Goal: Check status: Check status

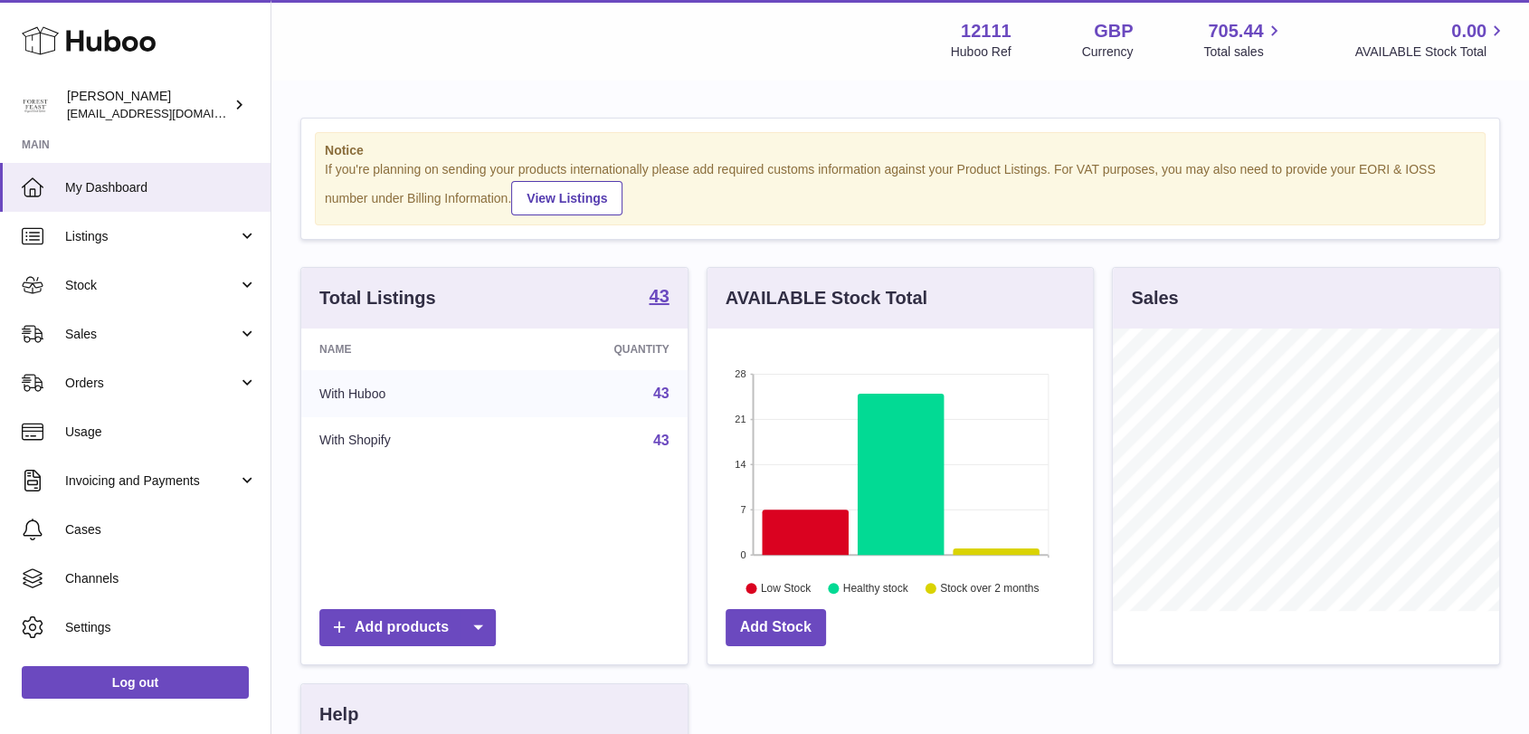
scroll to position [282, 385]
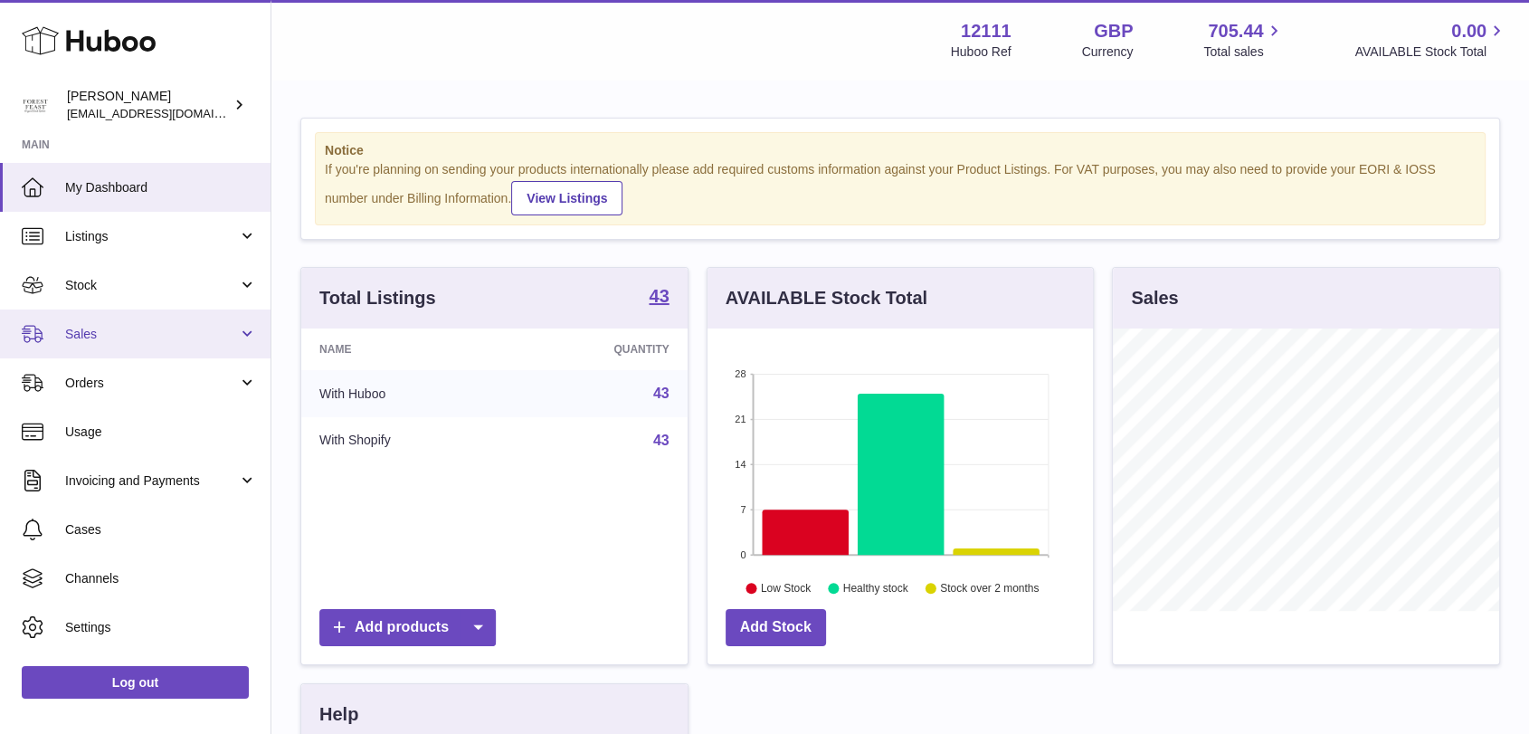
click at [78, 319] on link "Sales" at bounding box center [135, 333] width 270 height 49
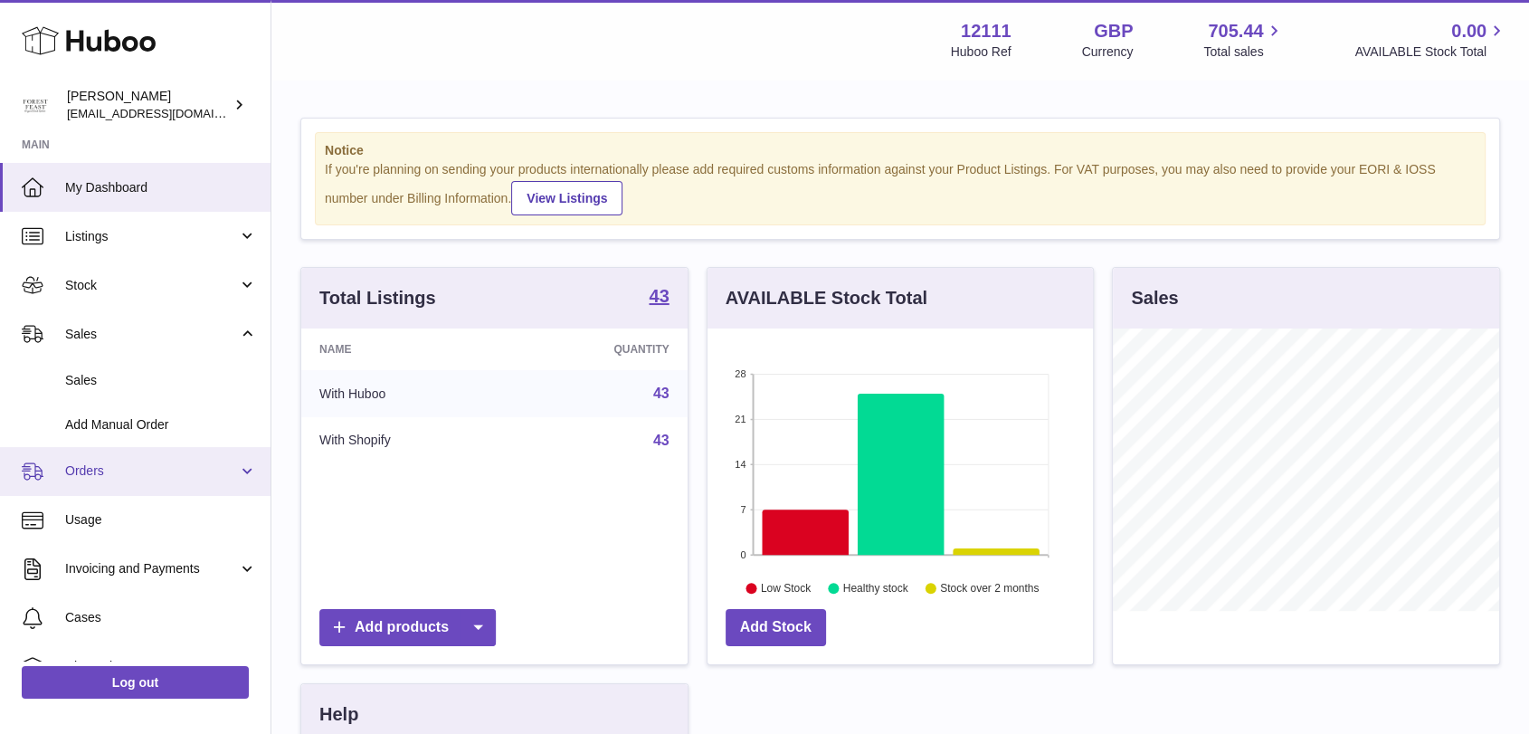
click at [247, 465] on link "Orders" at bounding box center [135, 471] width 270 height 49
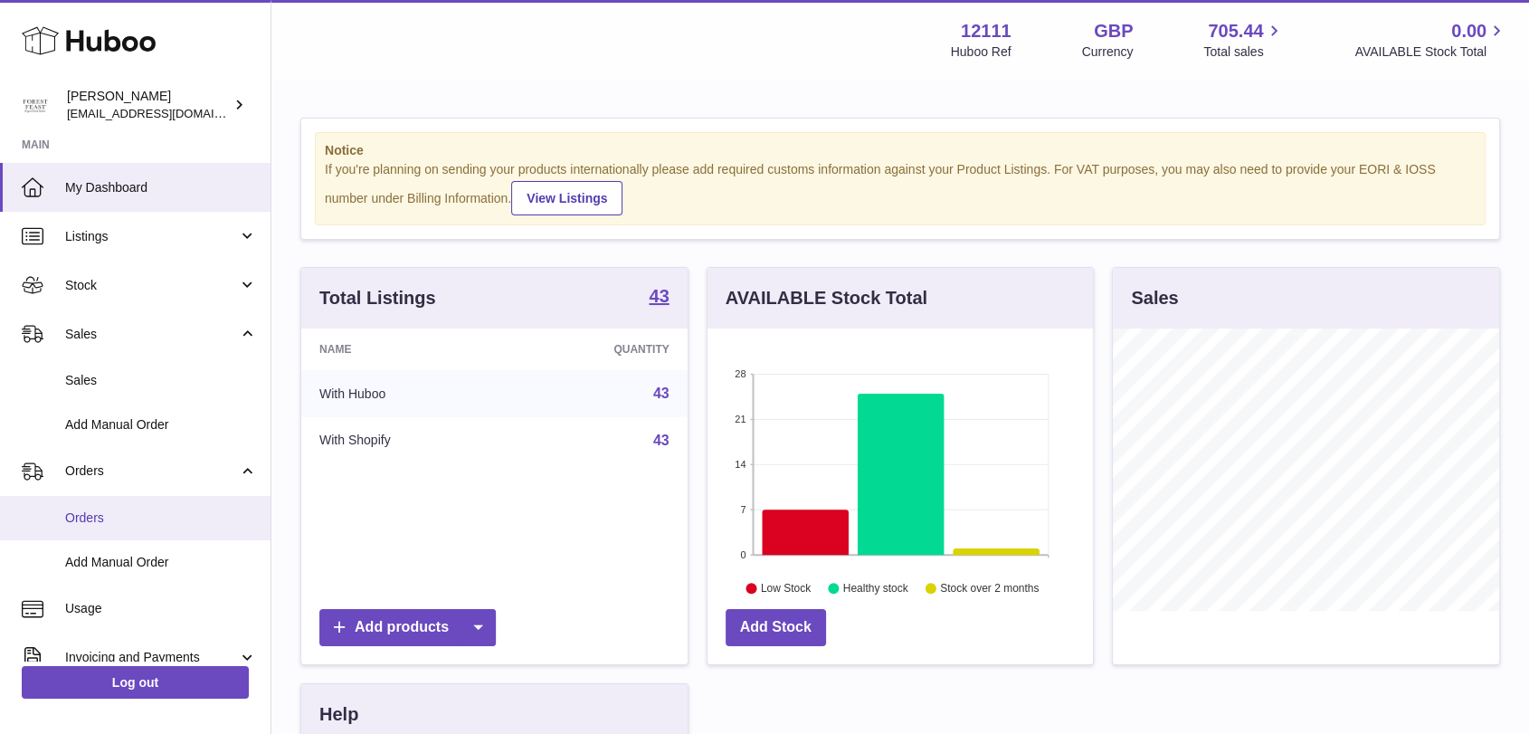
click at [209, 515] on span "Orders" at bounding box center [161, 517] width 192 height 17
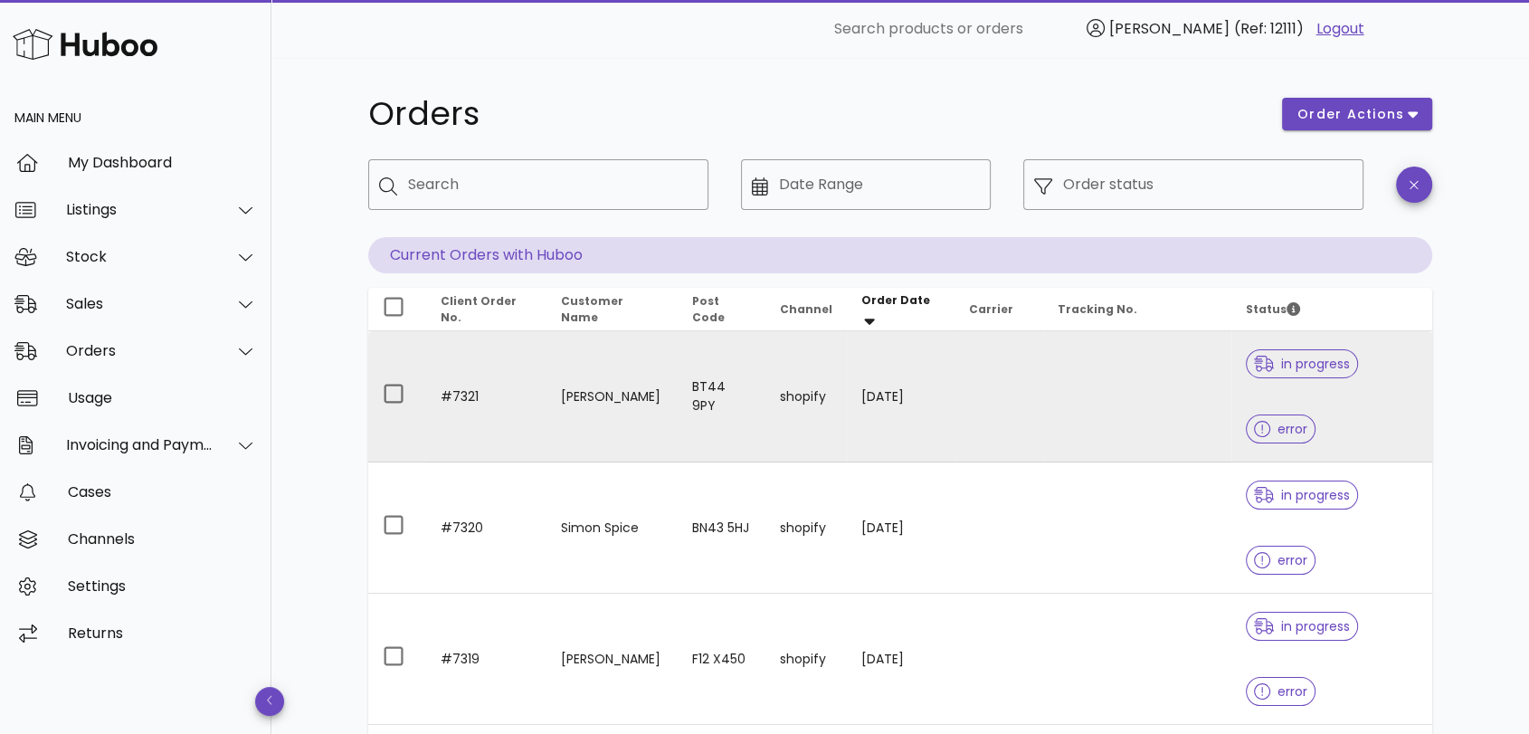
click at [1280, 432] on span "error" at bounding box center [1280, 428] width 53 height 13
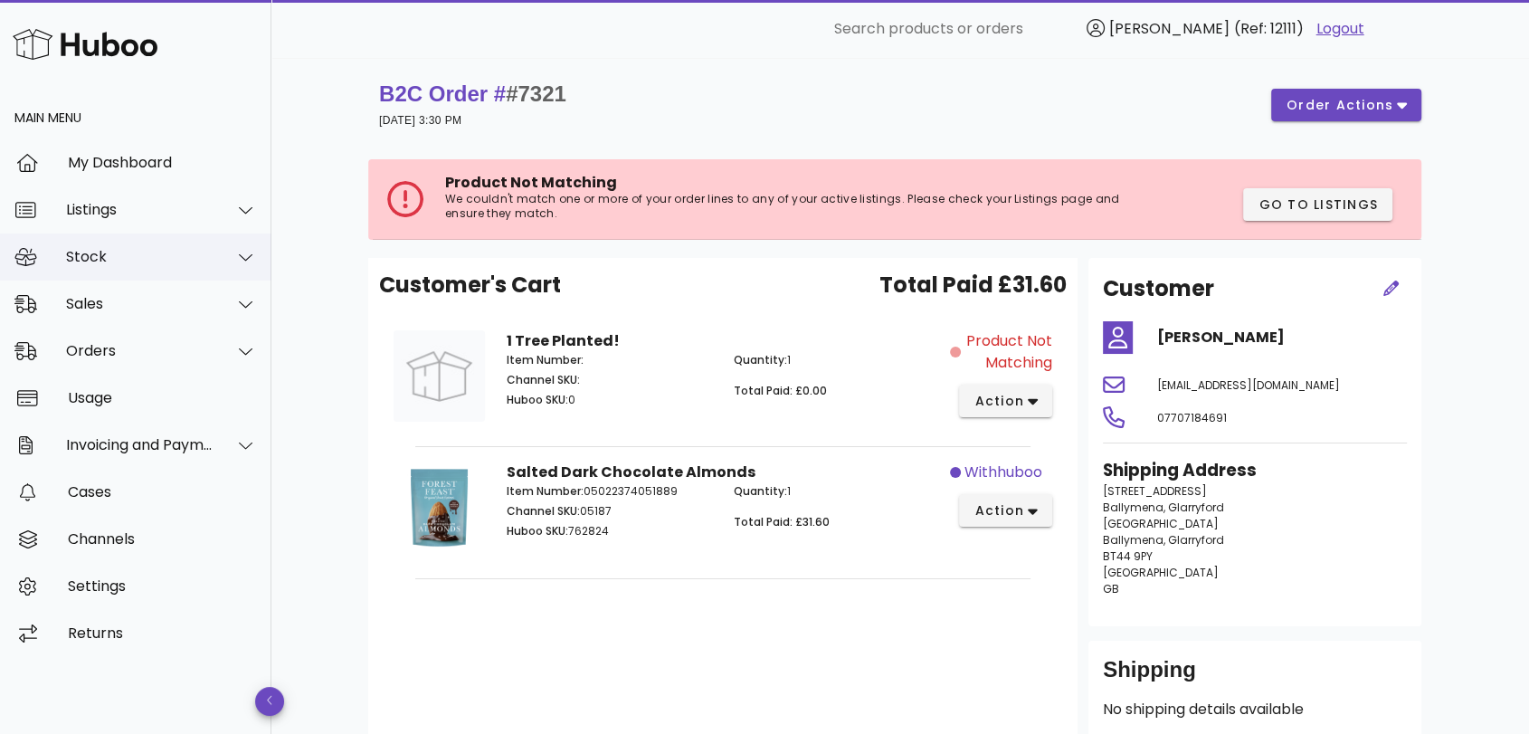
click at [60, 255] on div "Stock" at bounding box center [135, 256] width 271 height 47
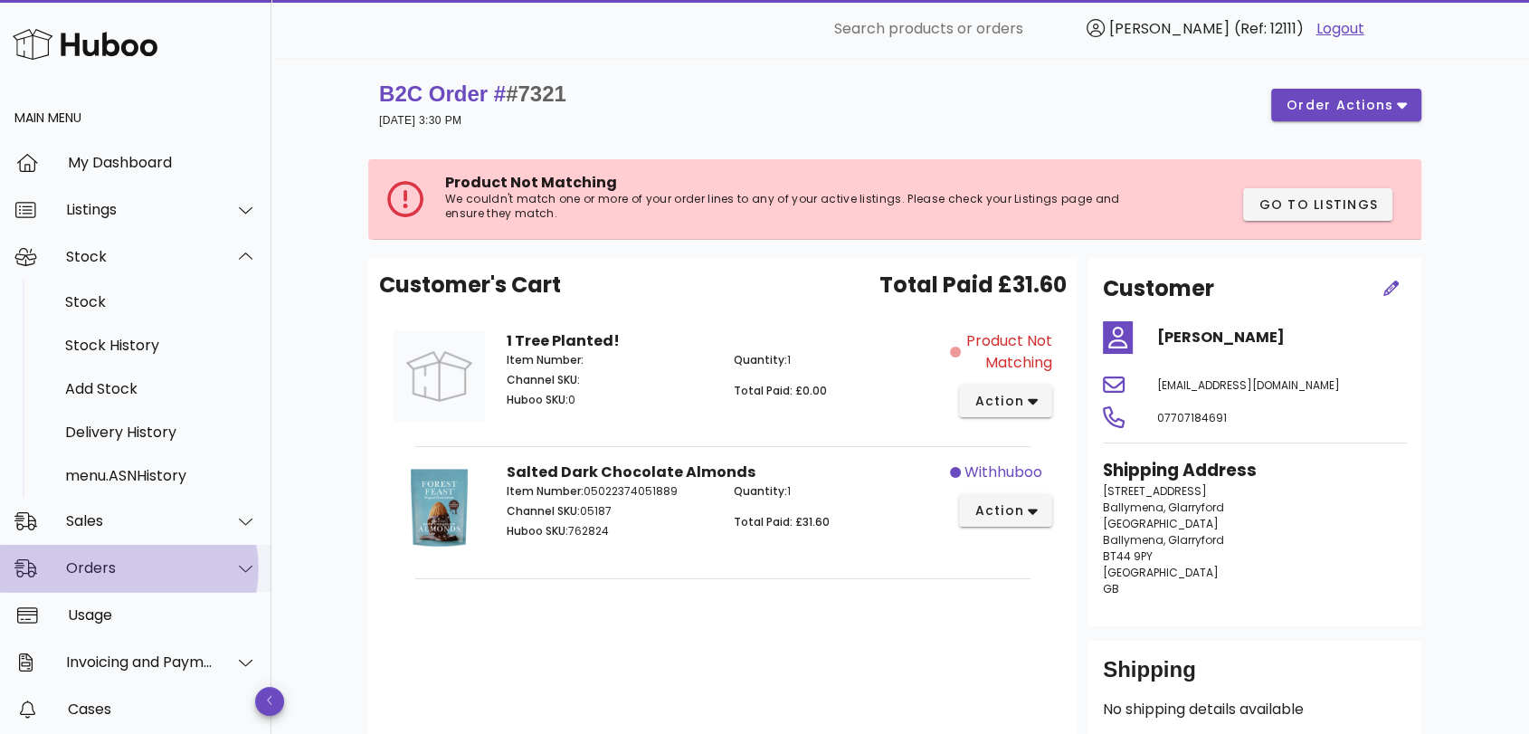
click at [95, 563] on div "Orders" at bounding box center [139, 567] width 147 height 17
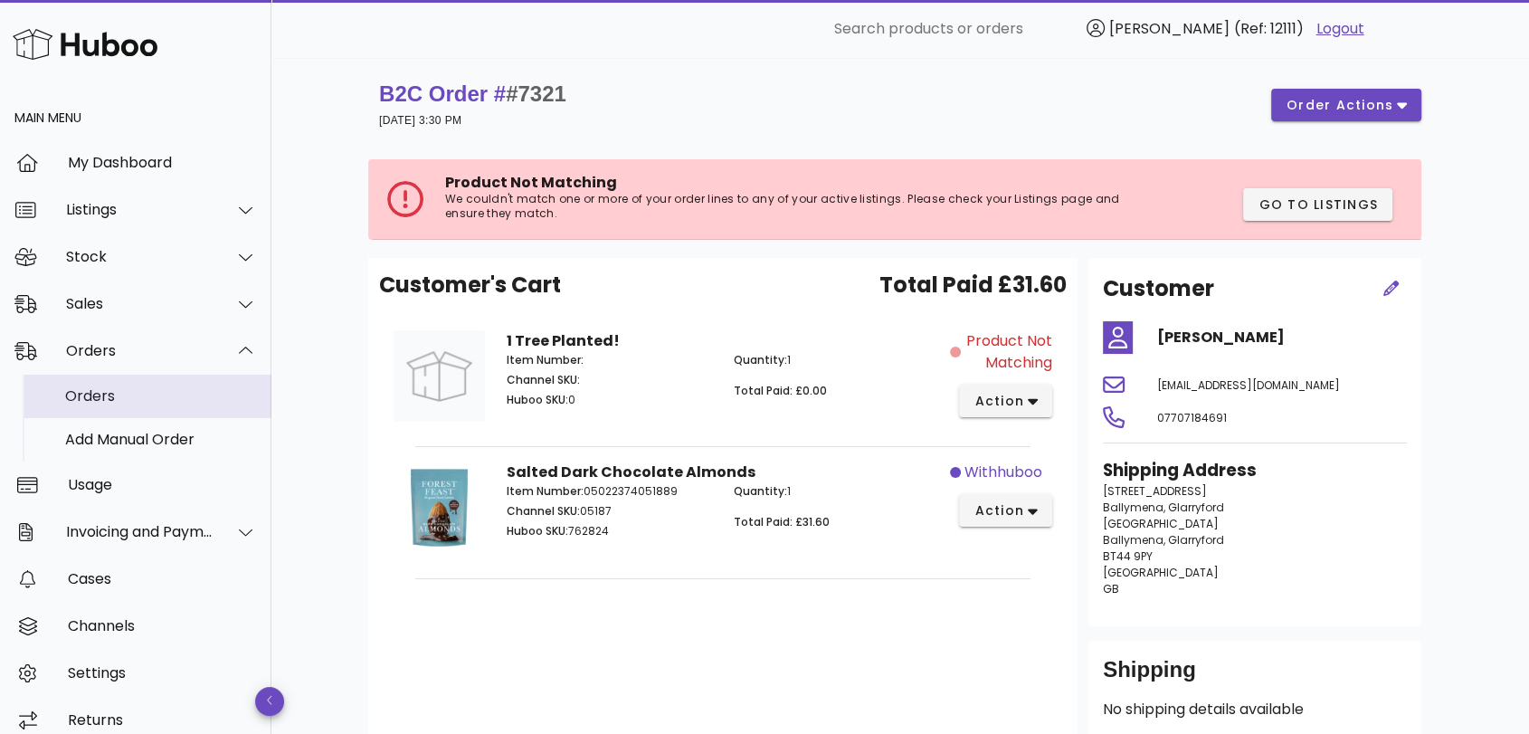
click at [96, 405] on div "Orders" at bounding box center [161, 395] width 192 height 39
